Goal: Information Seeking & Learning: Find specific fact

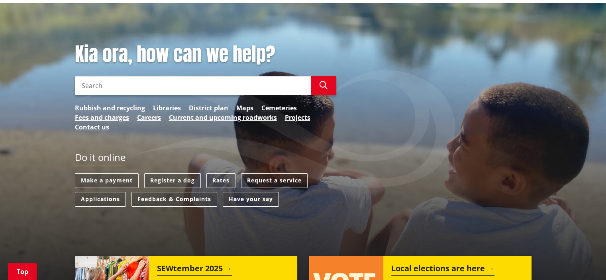
scroll to position [99, 0]
click at [226, 179] on link "Rates" at bounding box center [220, 180] width 29 height 15
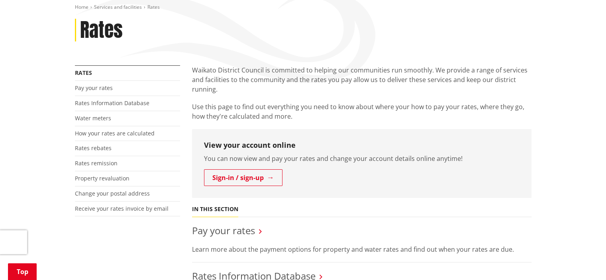
scroll to position [140, 0]
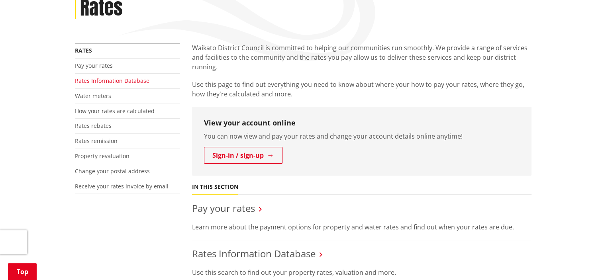
click at [109, 83] on link "Rates Information Database" at bounding box center [112, 81] width 75 height 8
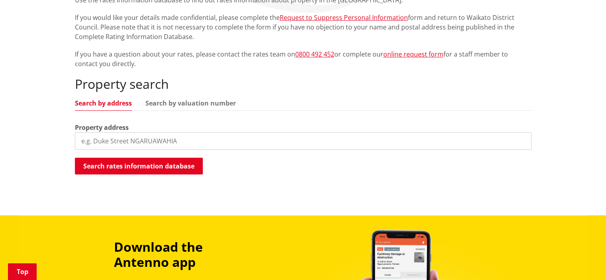
scroll to position [189, 0]
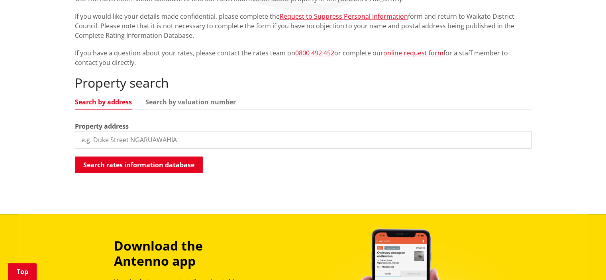
click at [126, 141] on input "search" at bounding box center [303, 140] width 457 height 18
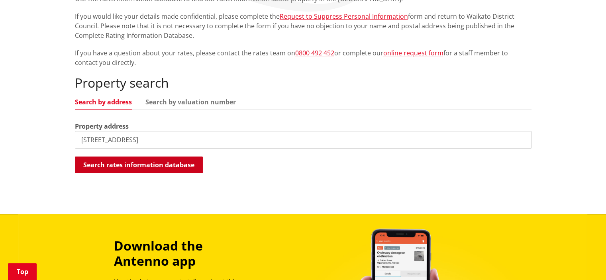
type input "221 woolrich road"
click at [151, 159] on button "Search rates information database" at bounding box center [139, 165] width 128 height 17
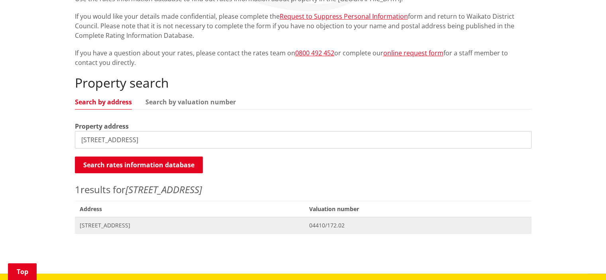
click at [141, 224] on span "221 Woolrich Road TE KOWHAI" at bounding box center [190, 226] width 220 height 8
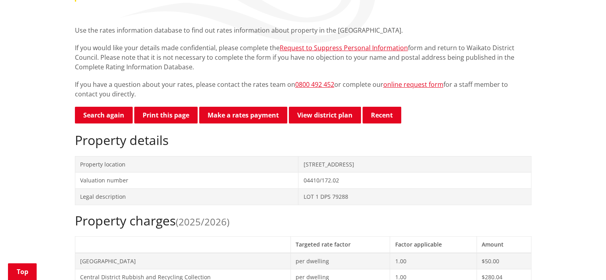
scroll to position [153, 0]
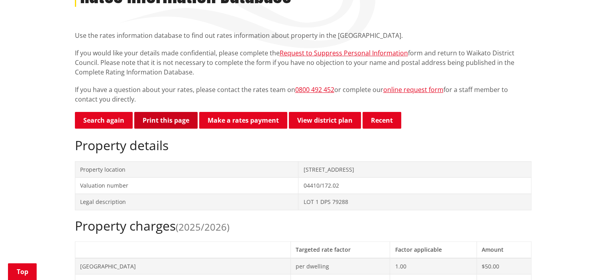
click at [178, 118] on button "Print this page" at bounding box center [165, 120] width 63 height 17
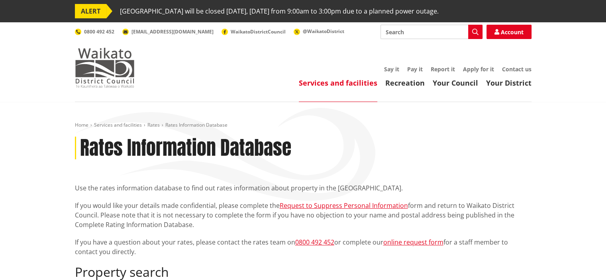
click at [112, 62] on img at bounding box center [105, 68] width 60 height 40
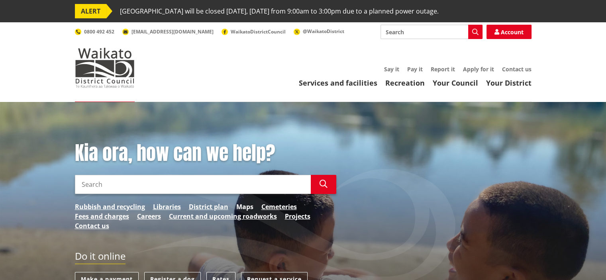
click at [247, 208] on link "Maps" at bounding box center [244, 207] width 17 height 10
click at [164, 182] on input "Search" at bounding box center [193, 184] width 236 height 19
type input "flood map"
click at [314, 192] on button "Search" at bounding box center [323, 184] width 25 height 19
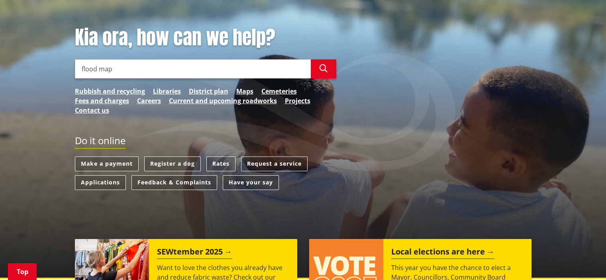
scroll to position [119, 0]
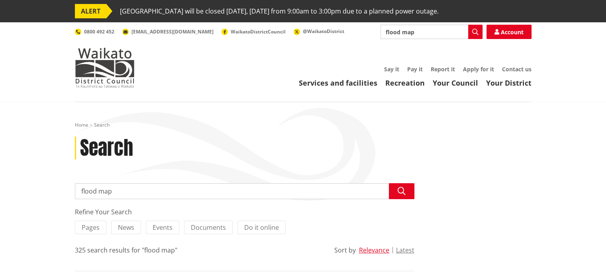
drag, startPoint x: 143, startPoint y: 189, endPoint x: 59, endPoint y: 188, distance: 84.9
type input "mapping"
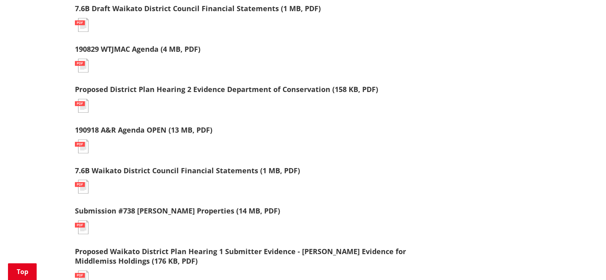
scroll to position [367, 0]
